Goal: Information Seeking & Learning: Learn about a topic

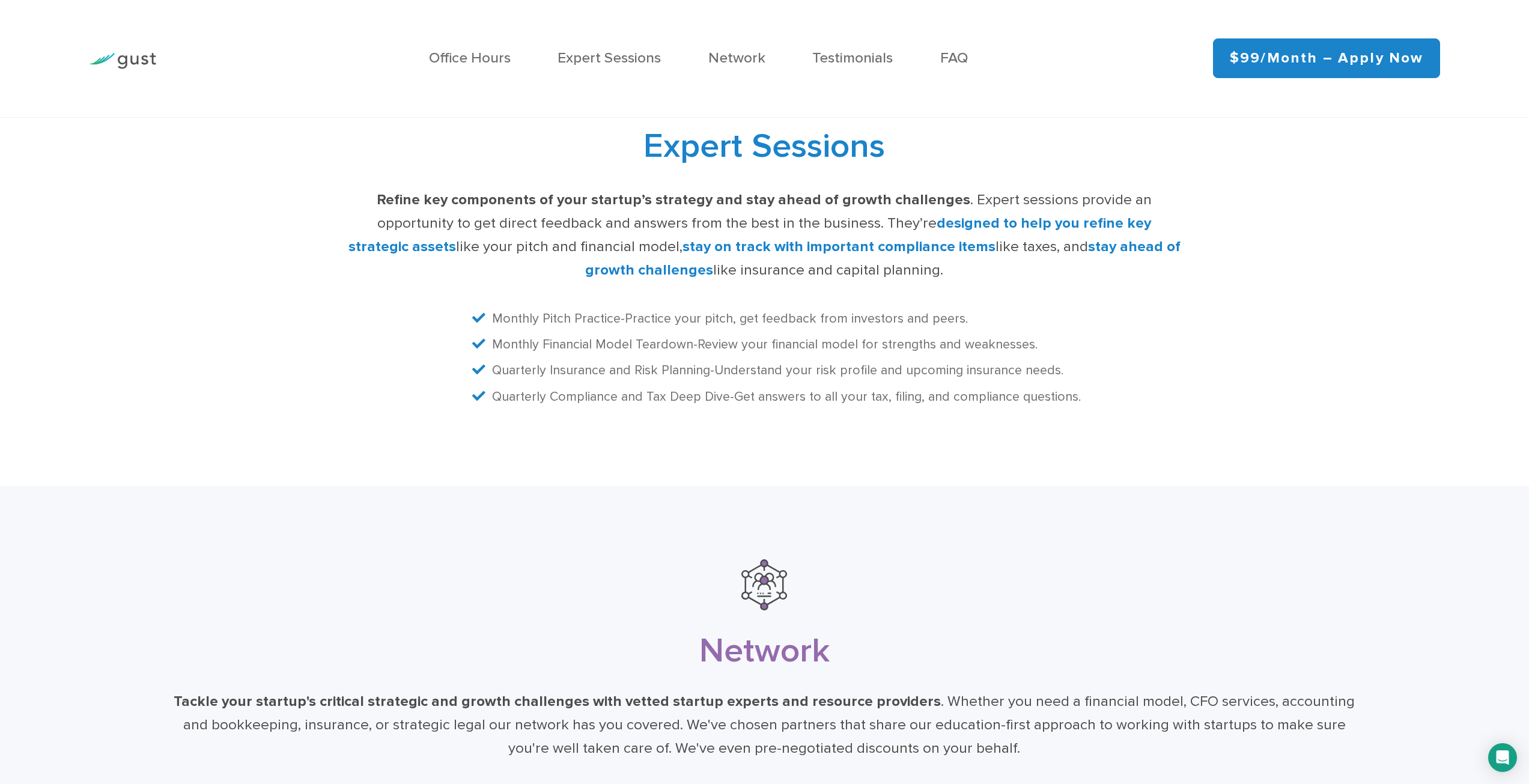
scroll to position [3424, 0]
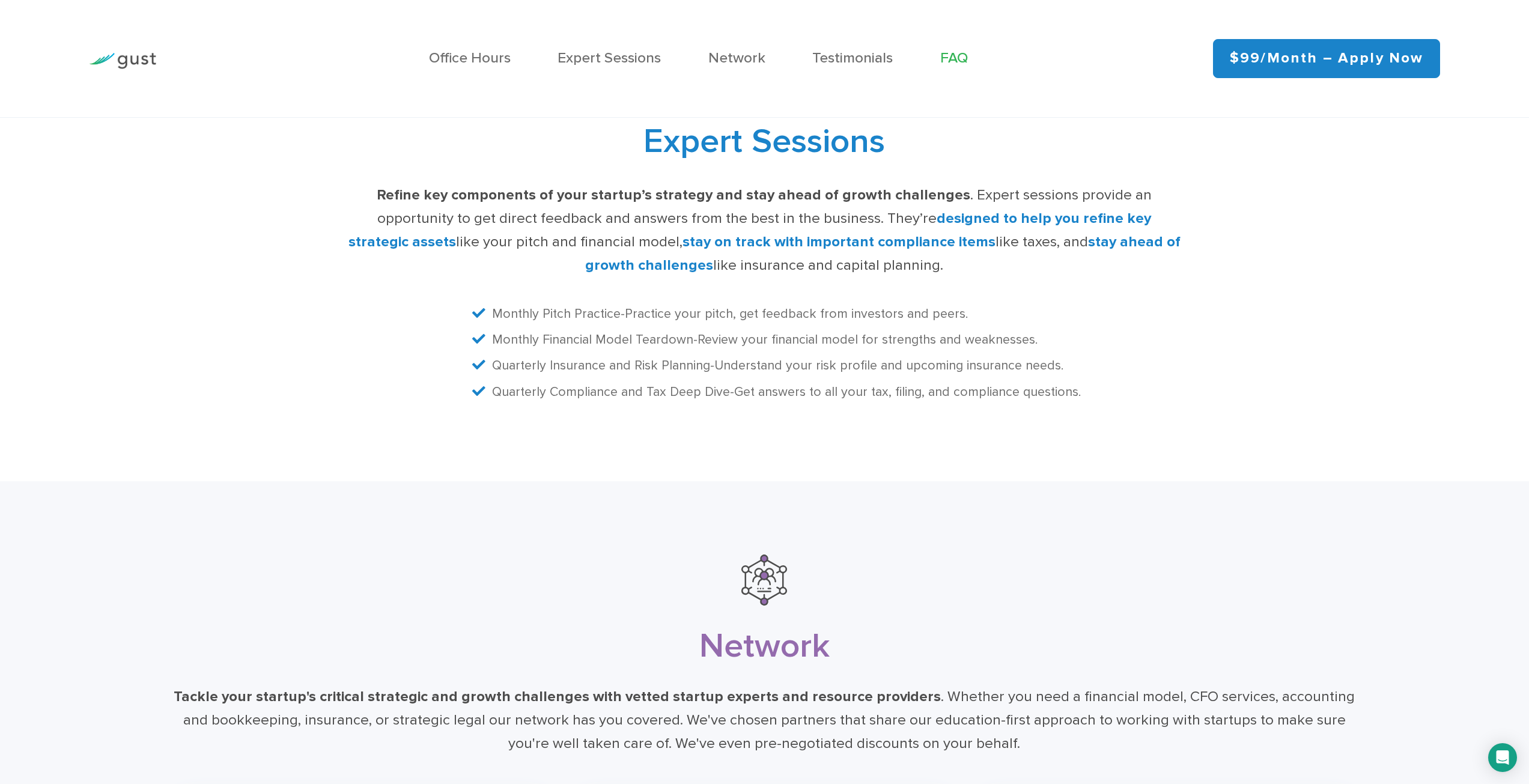
click at [960, 62] on link "FAQ" at bounding box center [954, 58] width 28 height 17
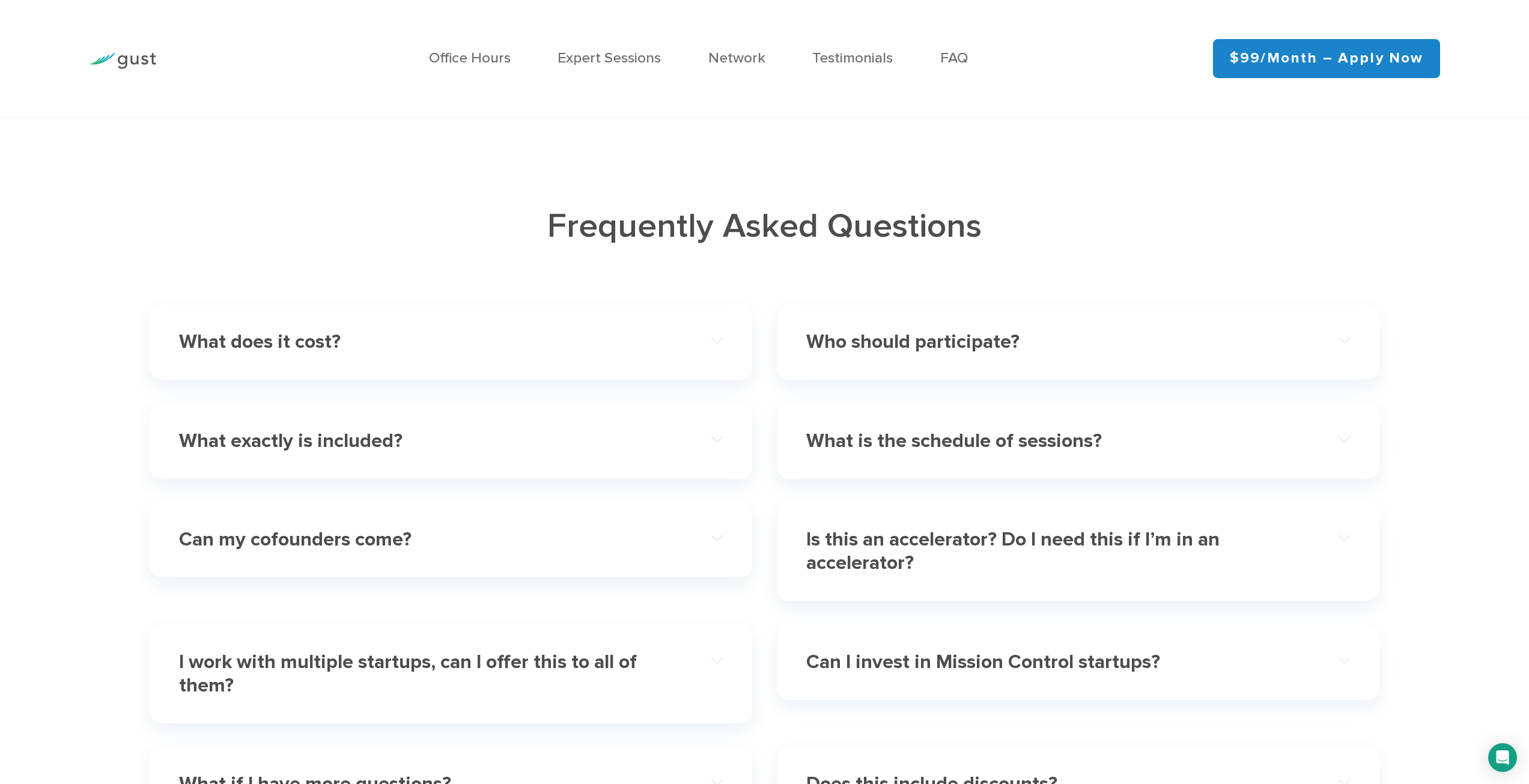
scroll to position [4705, 0]
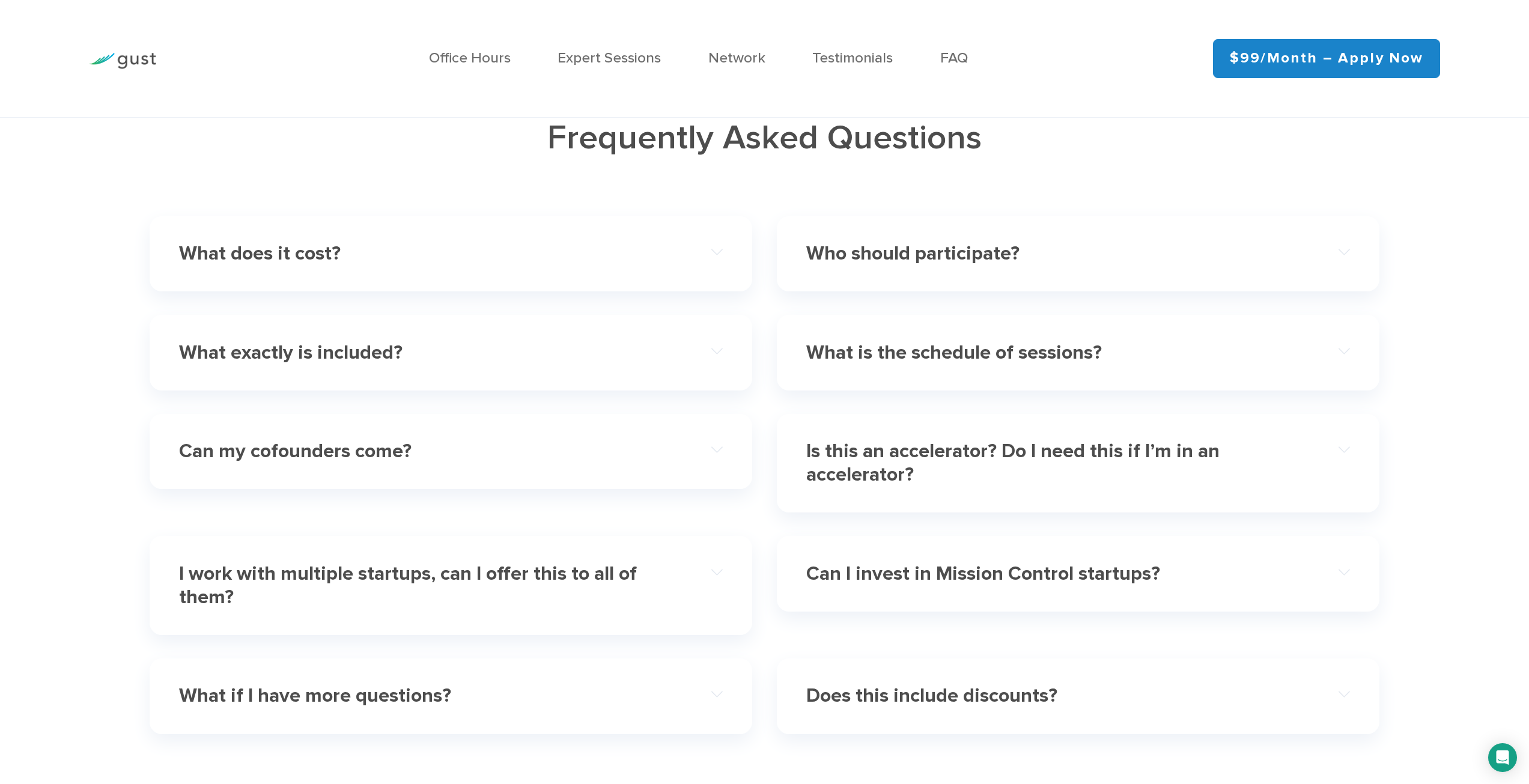
click at [497, 266] on h4 "What does it cost?" at bounding box center [423, 254] width 489 height 23
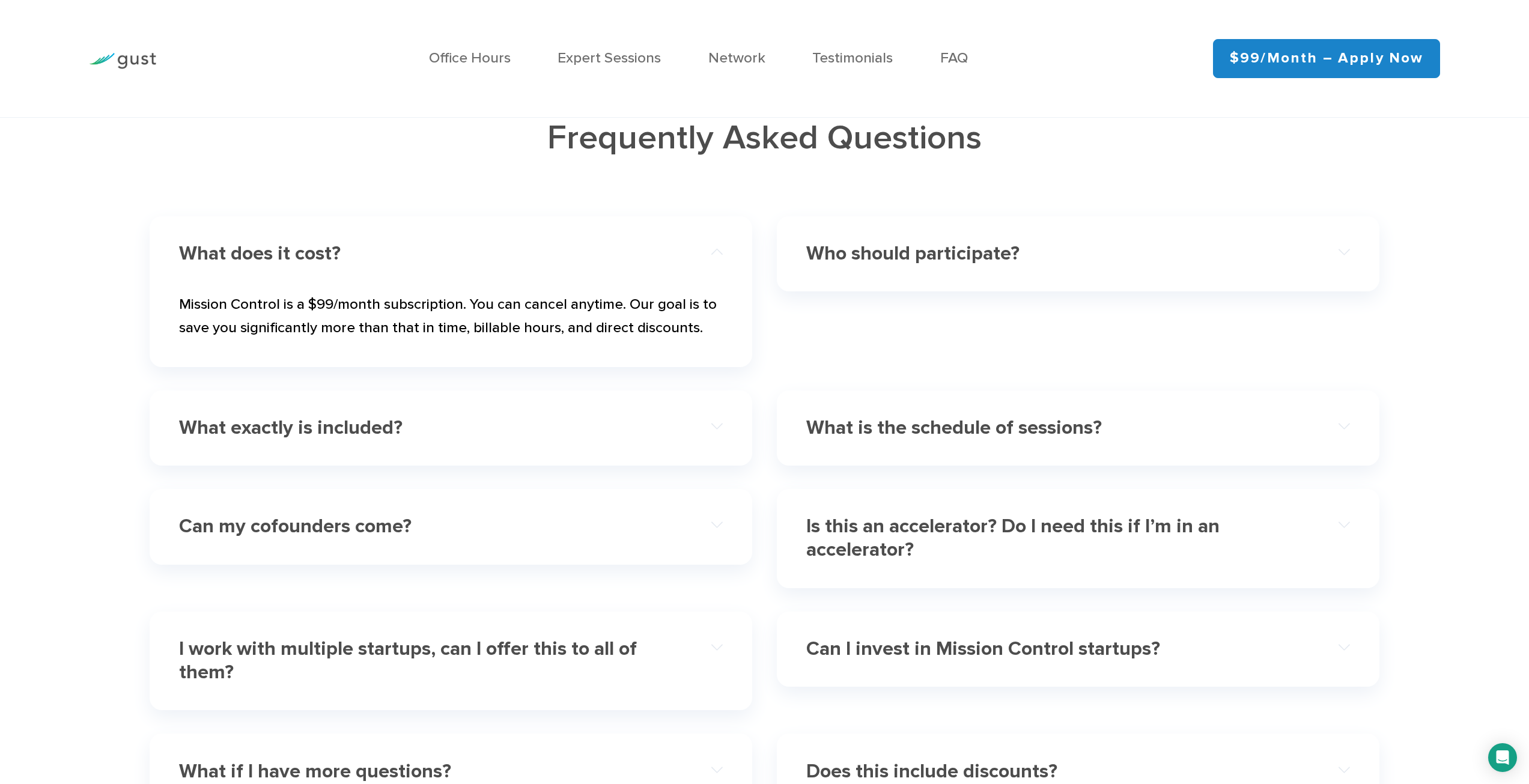
drag, startPoint x: 497, startPoint y: 281, endPoint x: 523, endPoint y: 217, distance: 69.1
click at [523, 217] on div "Frequently Asked Questions What does it cost? Mission Control is a $99/month su…" at bounding box center [764, 464] width 1254 height 736
click at [1005, 575] on div "Is this an accelerator? Do I need this if I’m in an accelerator?" at bounding box center [1077, 538] width 544 height 73
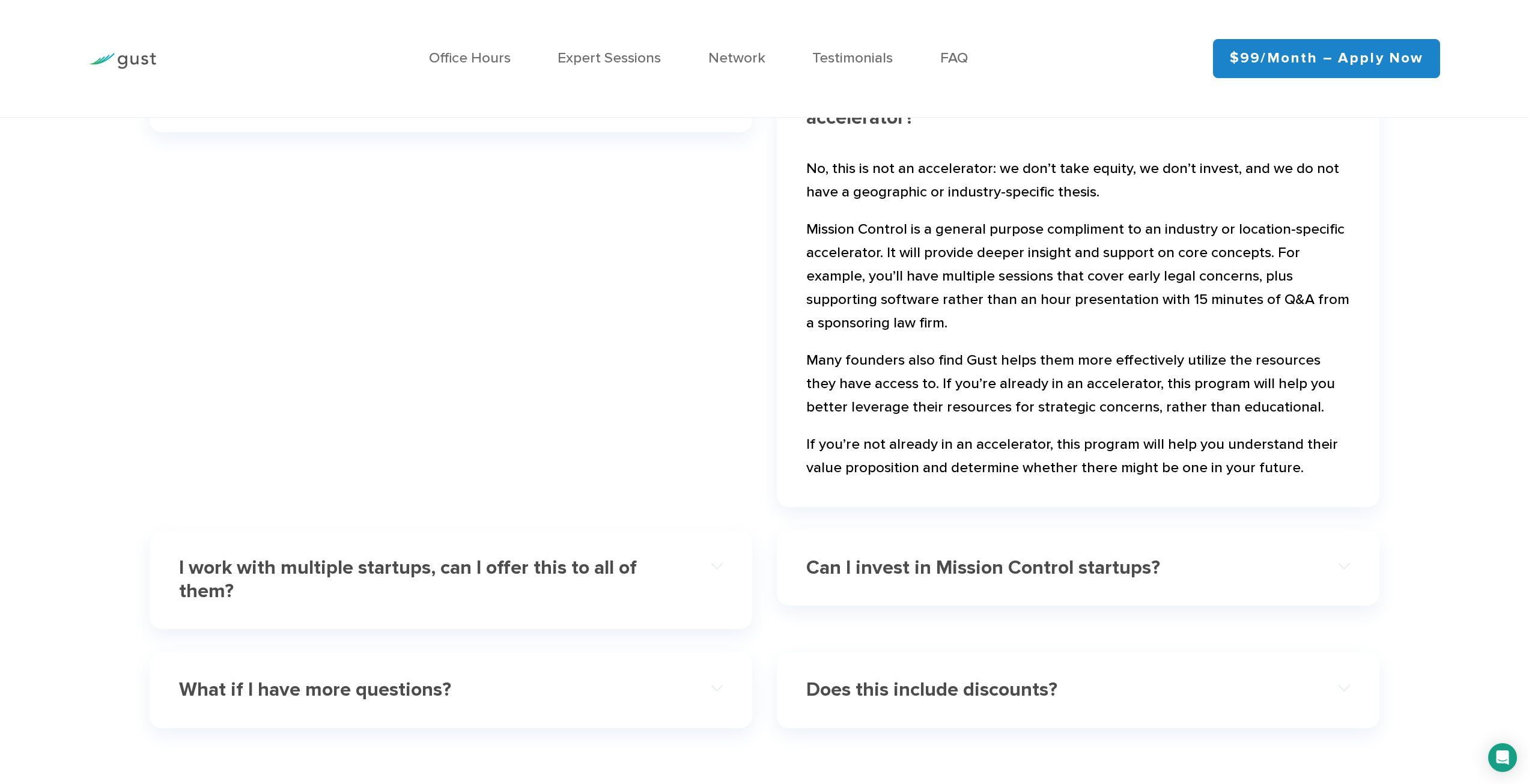
scroll to position [5066, 0]
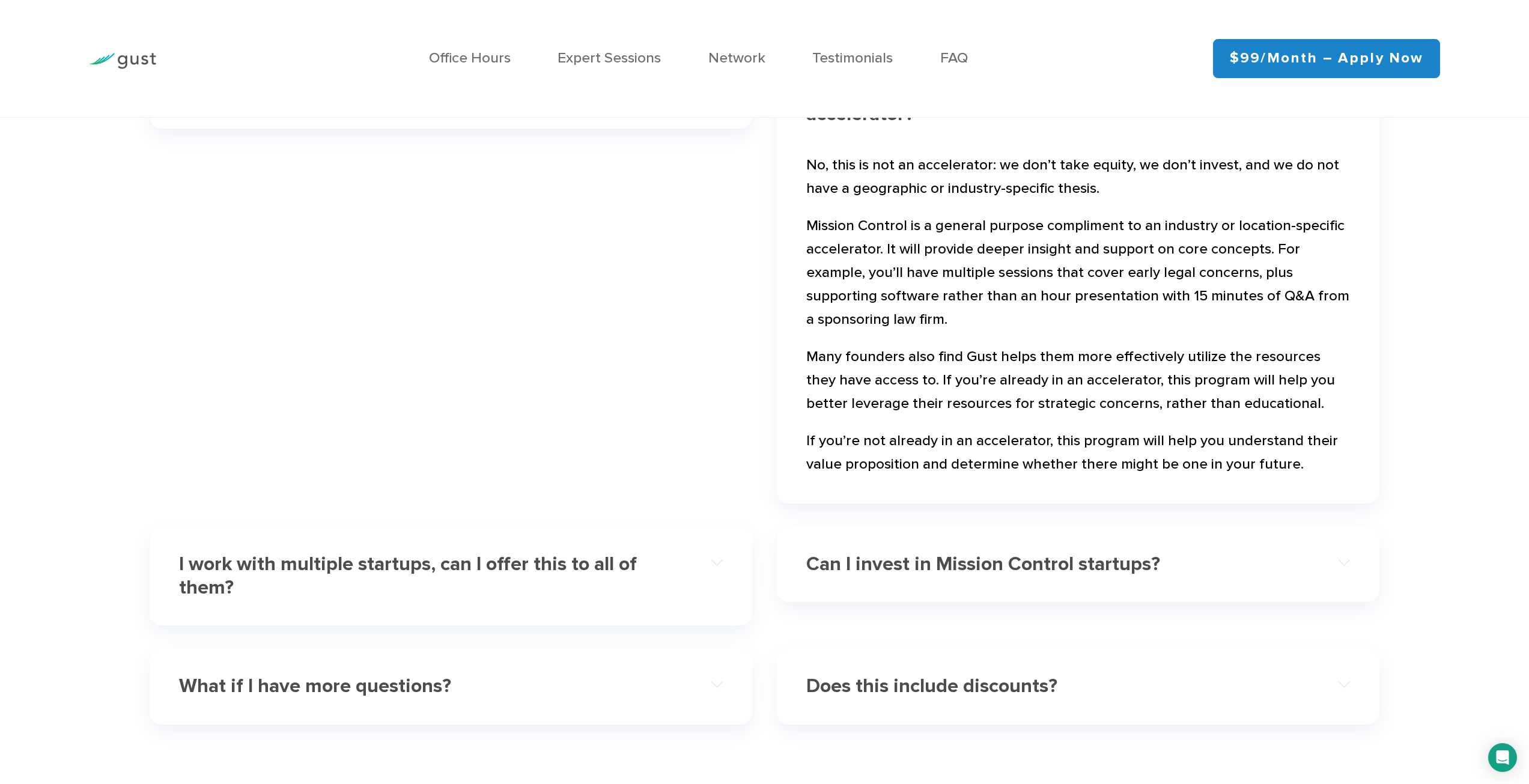
click at [612, 599] on h4 "I work with multiple startups, can I offer this to all of them?" at bounding box center [423, 576] width 489 height 47
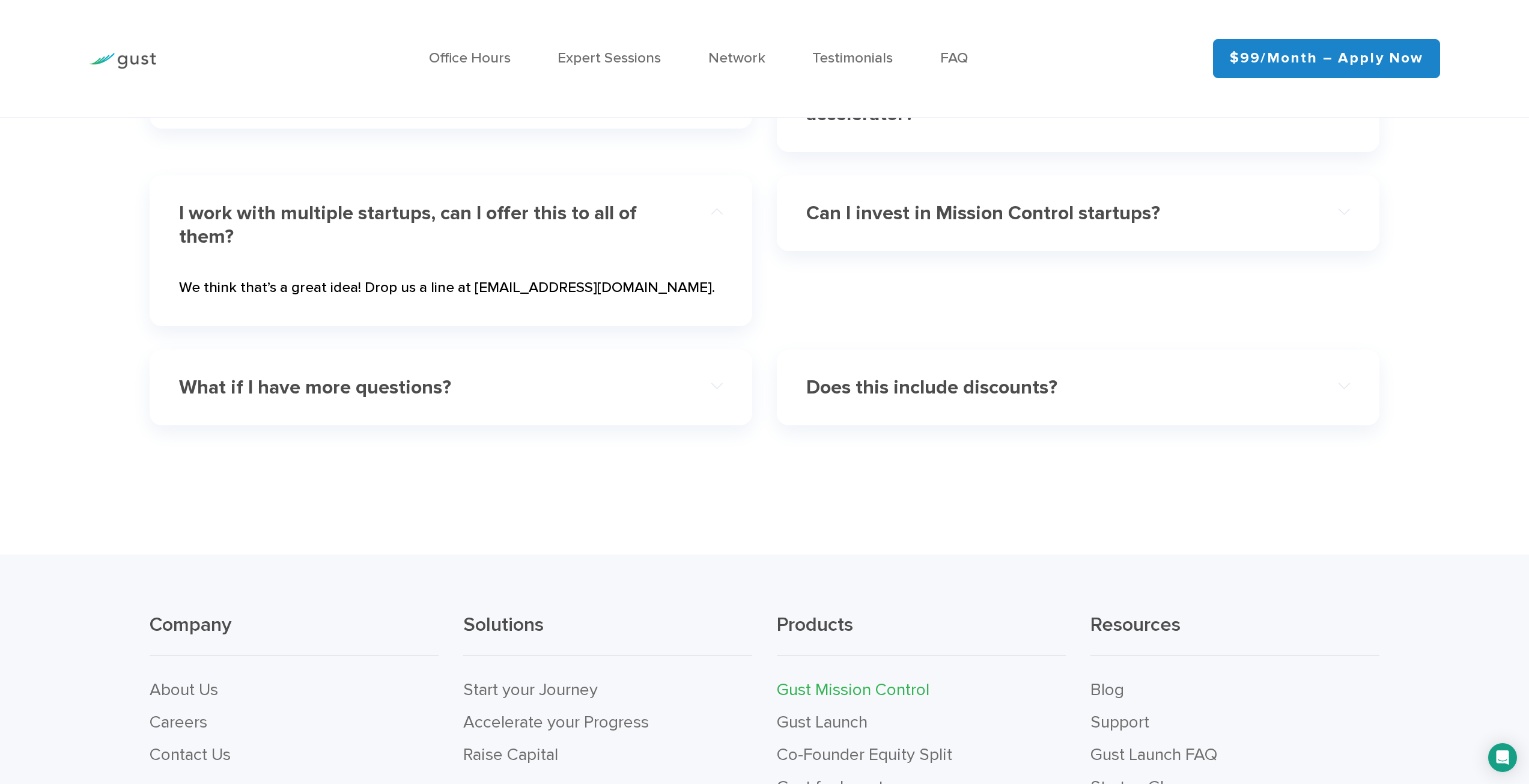
click at [926, 399] on h4 "Does this include discounts?" at bounding box center [1050, 387] width 489 height 23
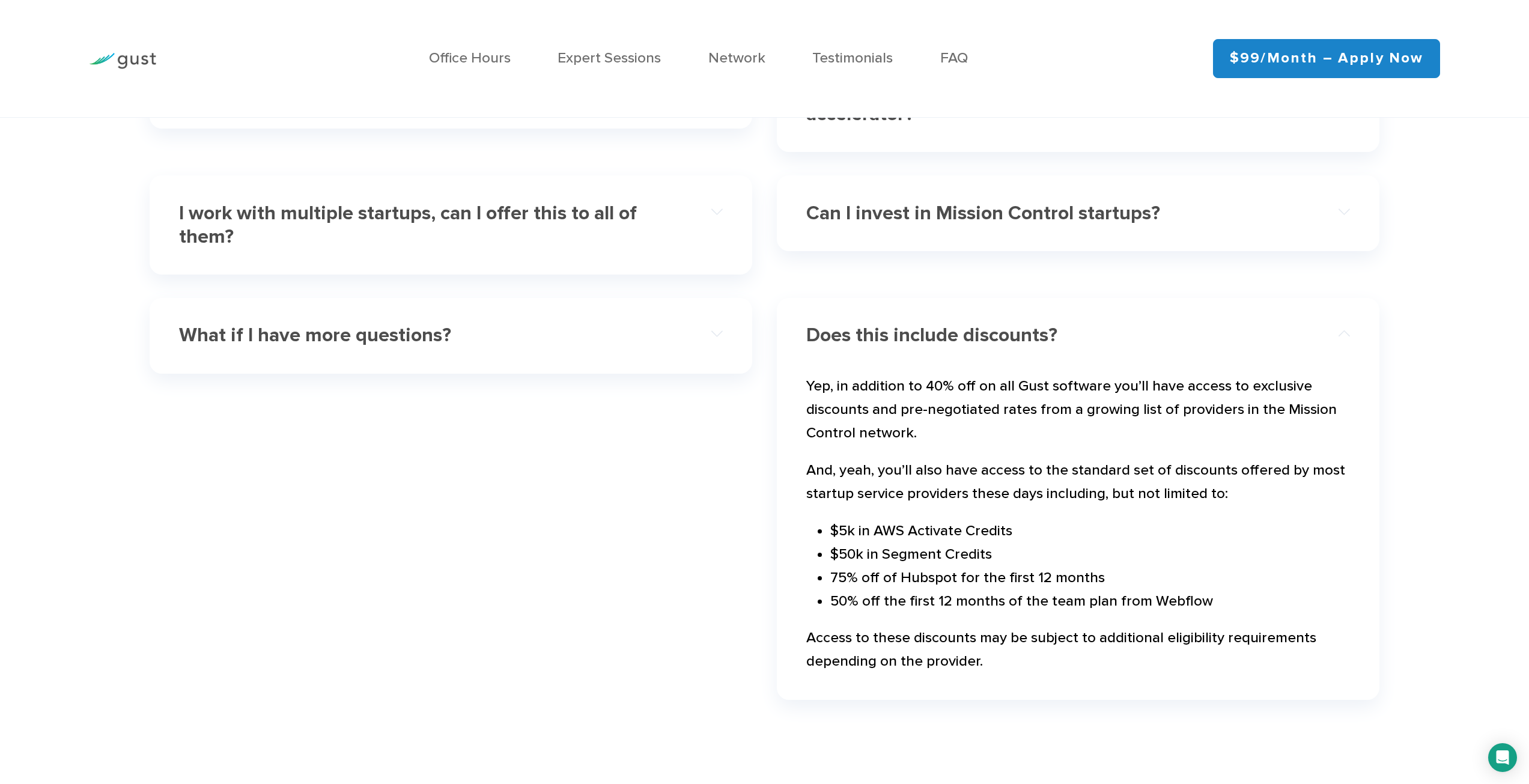
drag, startPoint x: 1150, startPoint y: 597, endPoint x: 1224, endPoint y: 624, distance: 78.8
click at [1224, 613] on li "50% off the first 12 months of the team plan from Webflow" at bounding box center [1090, 601] width 520 height 23
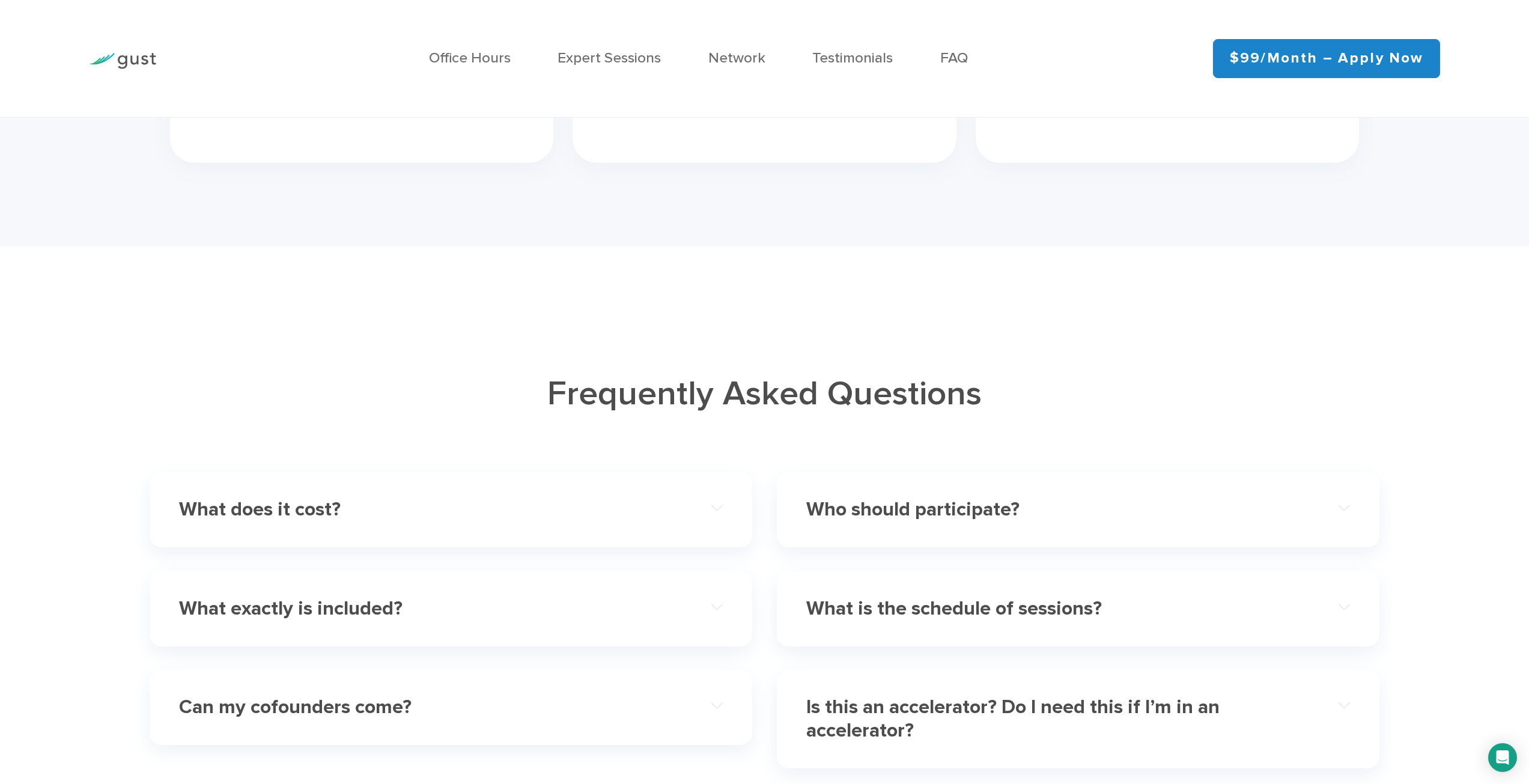
scroll to position [3744, 0]
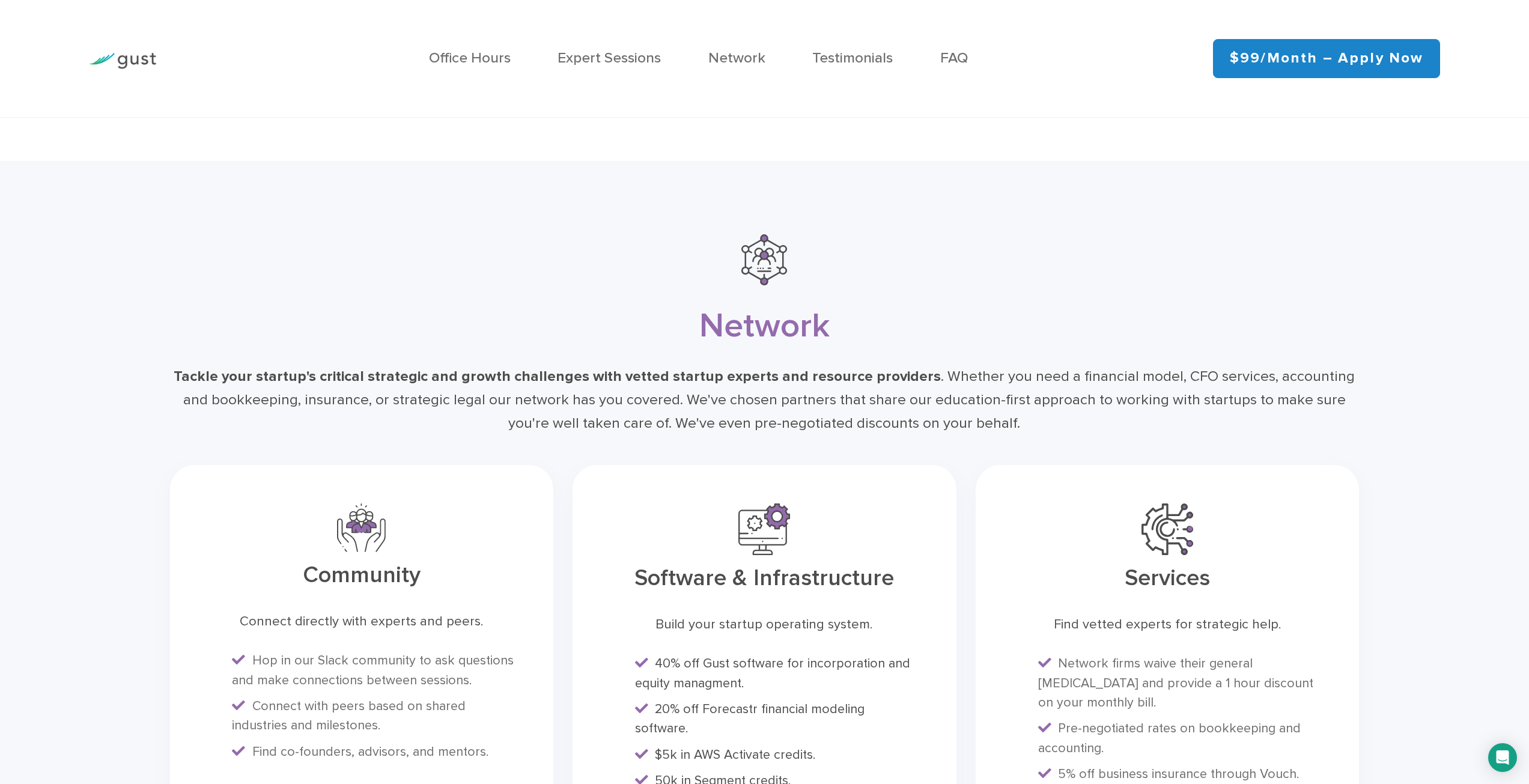
click at [136, 58] on img at bounding box center [123, 61] width 68 height 16
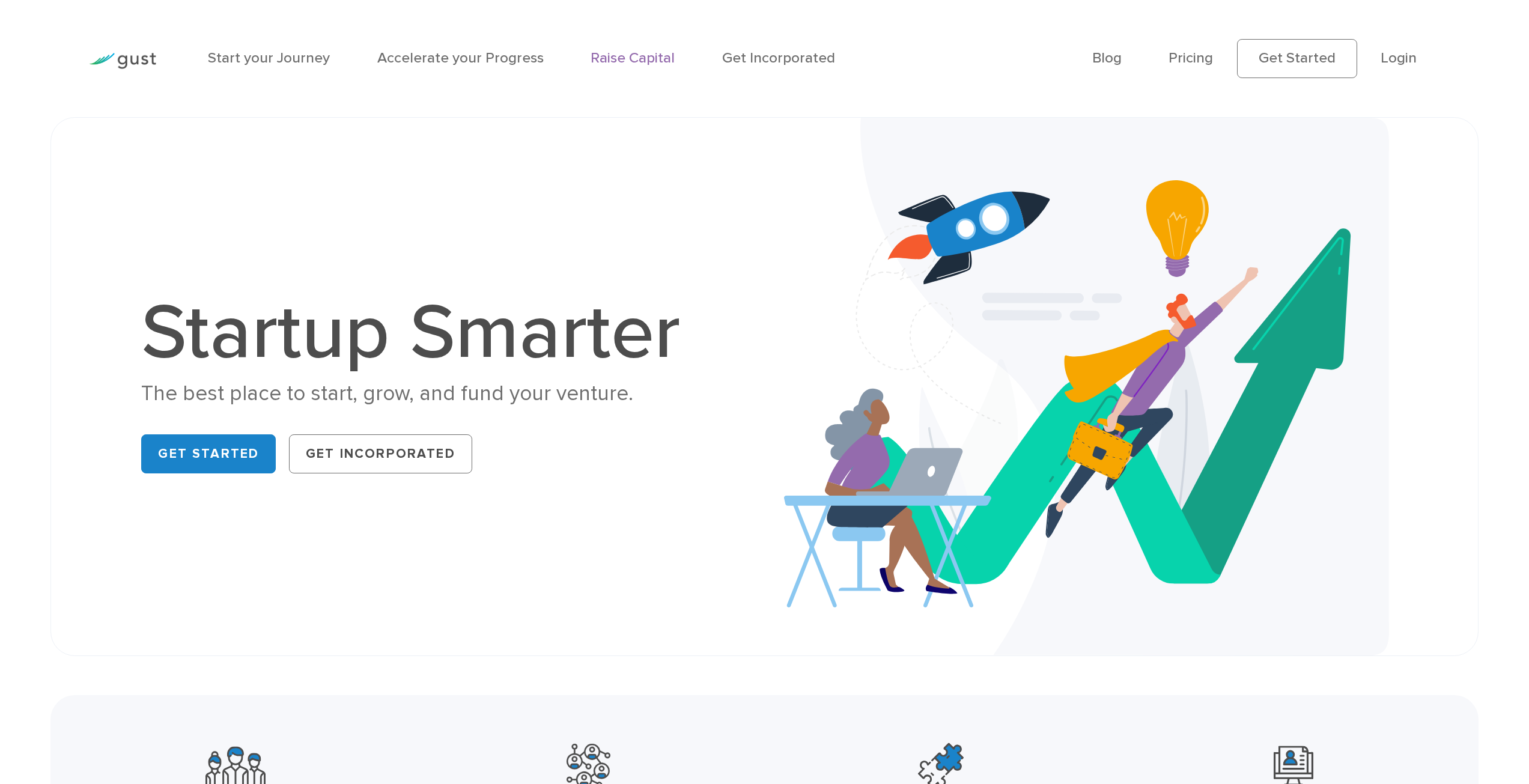
click at [641, 55] on link "Raise Capital" at bounding box center [632, 58] width 84 height 17
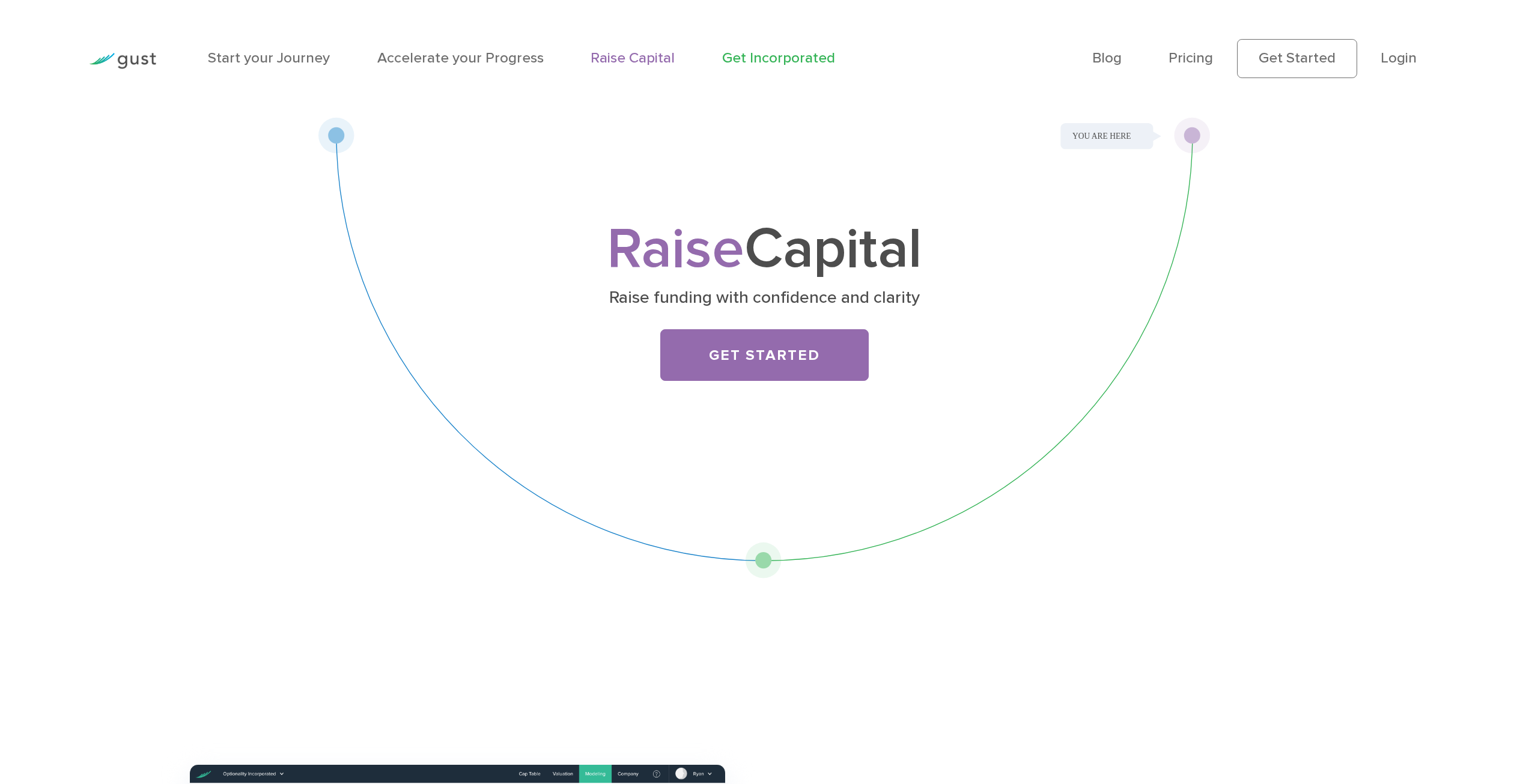
click at [787, 62] on link "Get Incorporated" at bounding box center [778, 58] width 113 height 17
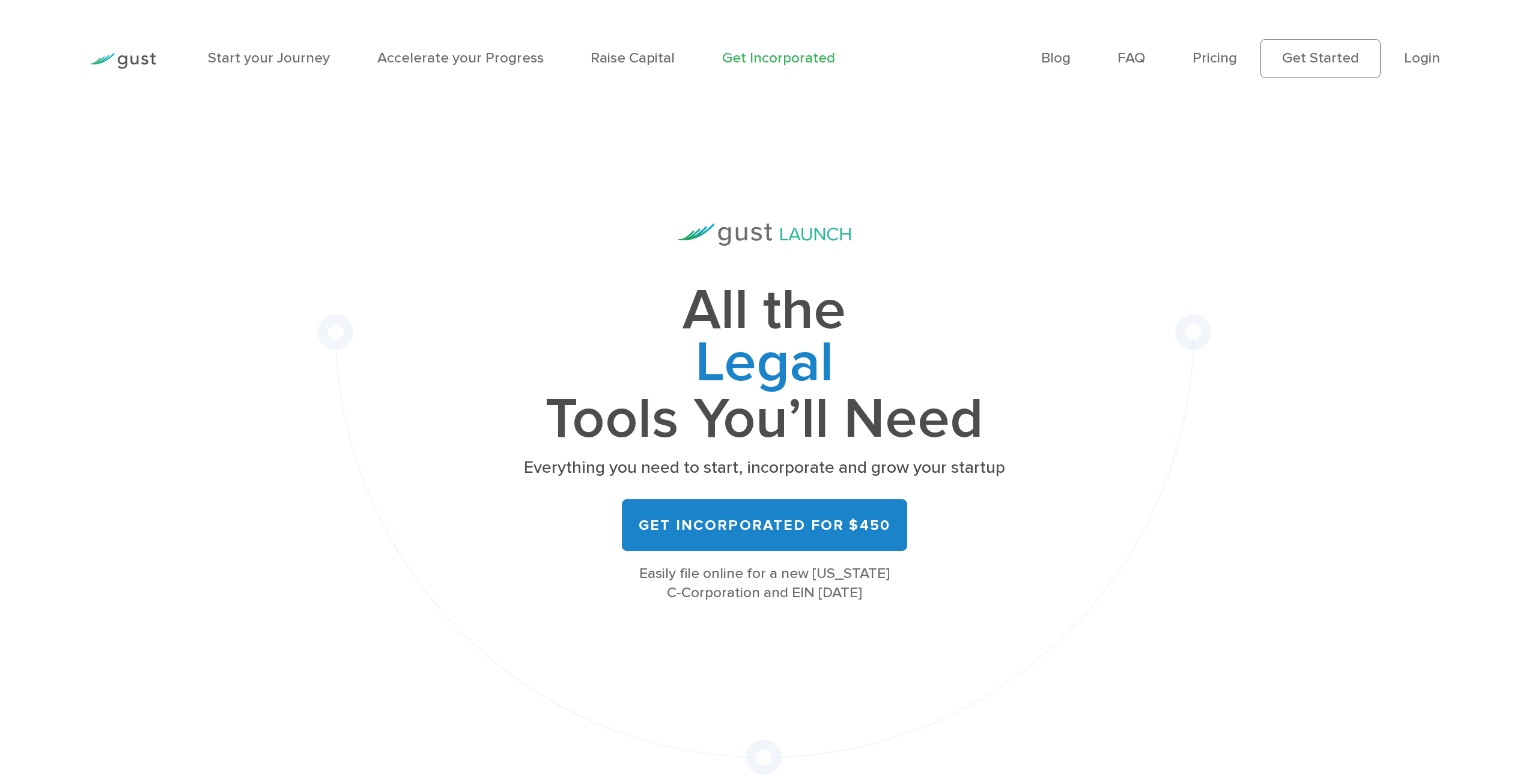
drag, startPoint x: 628, startPoint y: 55, endPoint x: 462, endPoint y: 102, distance: 172.5
click at [495, 162] on div "All the Legal Cap Table Fundraising Governance Tools You’ll Need Everything you…" at bounding box center [764, 446] width 893 height 658
click at [446, 57] on link "Accelerate your Progress" at bounding box center [460, 58] width 166 height 17
